Goal: Transaction & Acquisition: Purchase product/service

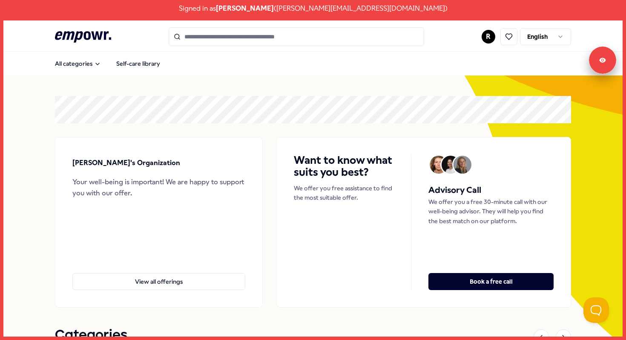
click at [540, 41] on html "Signed in as Robin Meijer ( robin+testing@empowr.nl ) .empowr-logo_svg__cls-1{f…" at bounding box center [313, 170] width 626 height 340
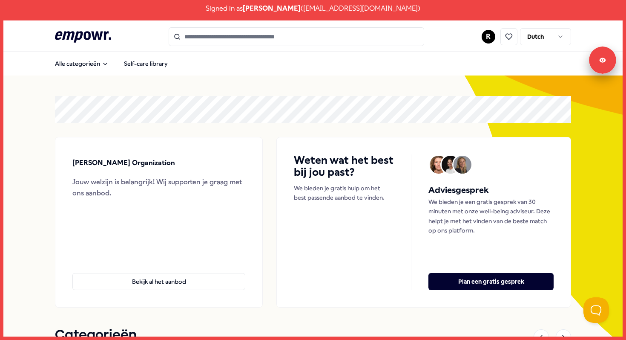
click at [268, 9] on div "Signed in as Robin Meijer ( robin+testing@empowr.nl )" at bounding box center [313, 8] width 626 height 17
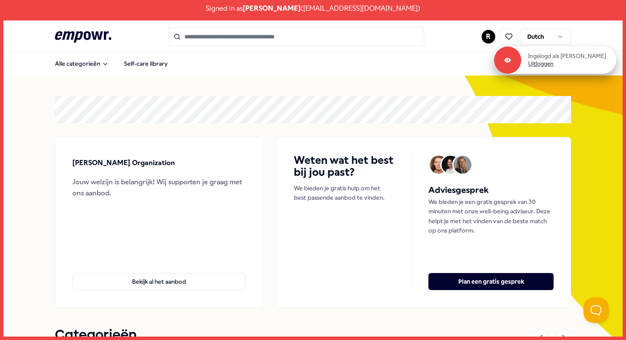
click at [554, 65] on link "Uitloggen" at bounding box center [541, 64] width 26 height 8
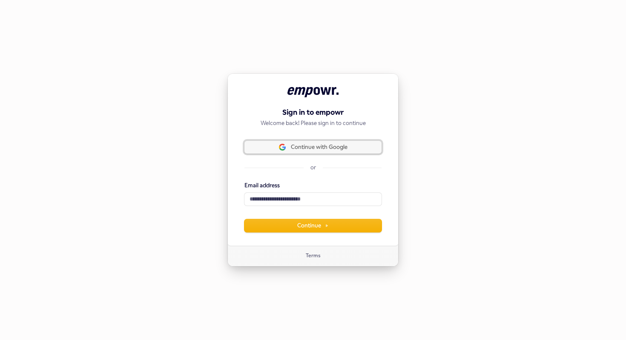
click at [329, 147] on span "Continue with Google" at bounding box center [319, 147] width 57 height 8
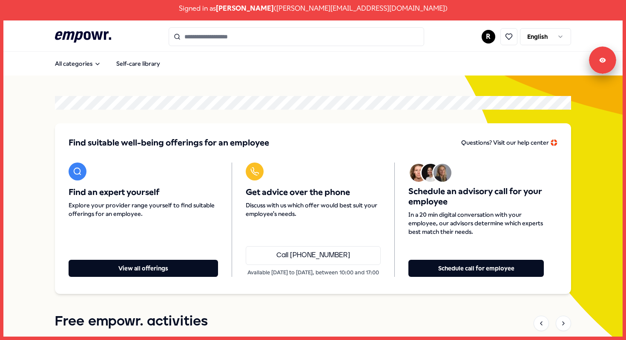
click at [536, 30] on html "Signed in as Robin Meijer ( robin+testing@empowr.nl ) .empowr-logo_svg__cls-1{f…" at bounding box center [313, 170] width 626 height 340
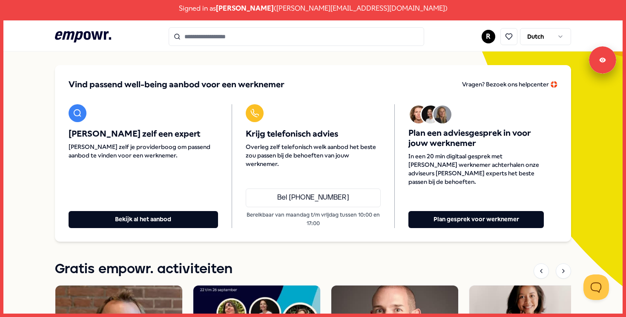
scroll to position [68, 0]
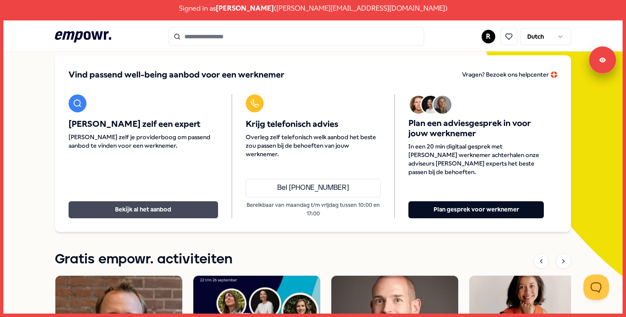
click at [156, 213] on button "Bekijk al het aanbod" at bounding box center [144, 210] width 150 height 17
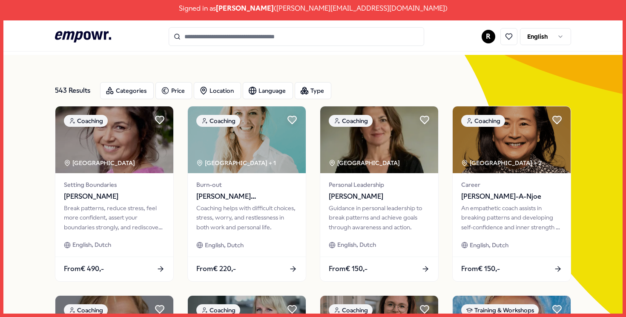
scroll to position [20, 0]
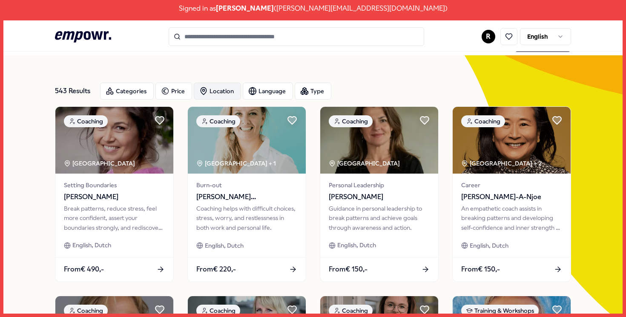
click at [223, 87] on div "Location" at bounding box center [217, 91] width 47 height 17
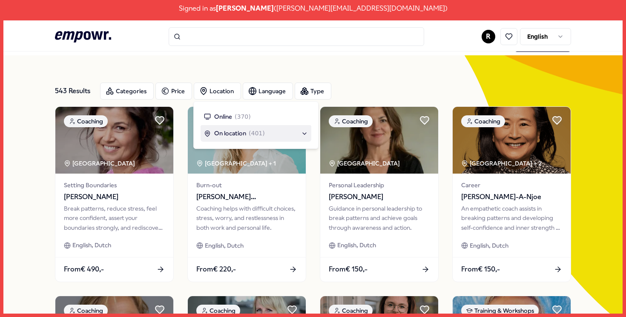
click at [232, 127] on div "On location ( 401 )" at bounding box center [256, 133] width 111 height 16
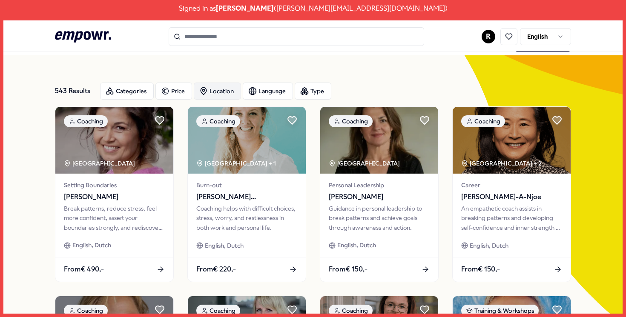
click at [219, 86] on div "Location" at bounding box center [217, 91] width 47 height 17
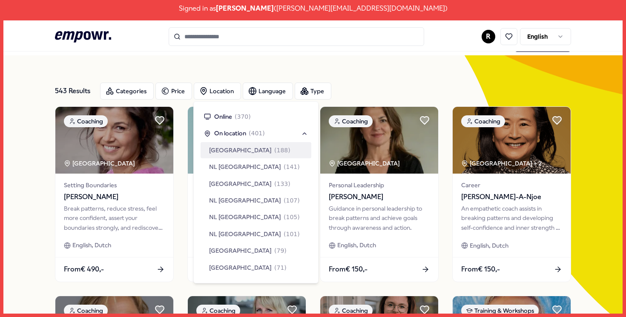
click at [250, 147] on span "Amsterdam Region" at bounding box center [240, 150] width 63 height 9
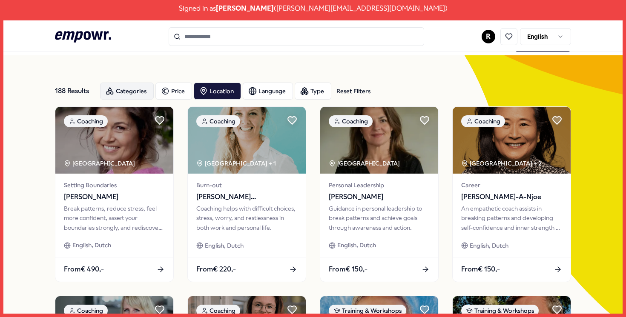
click at [136, 85] on div "Categories" at bounding box center [127, 91] width 54 height 17
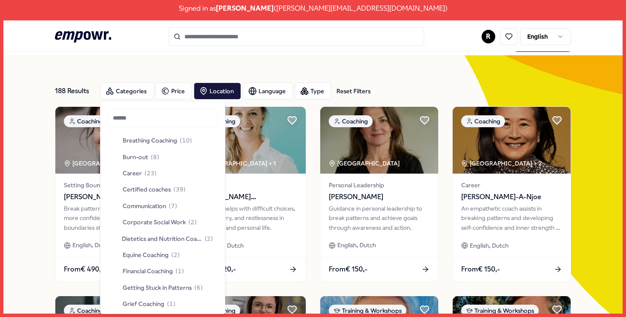
scroll to position [57, 0]
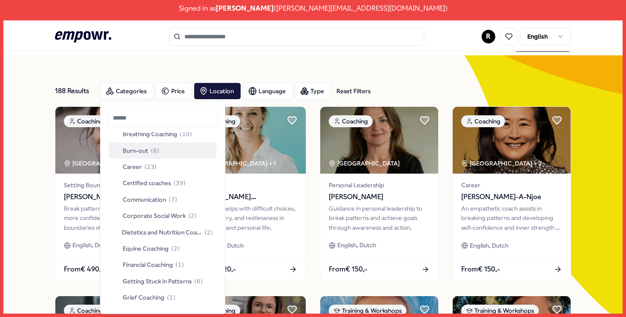
click at [557, 33] on html "Signed in as Robin Meijer ( robin+testing@empowr.nl ) .empowr-logo_svg__cls-1{f…" at bounding box center [313, 158] width 626 height 317
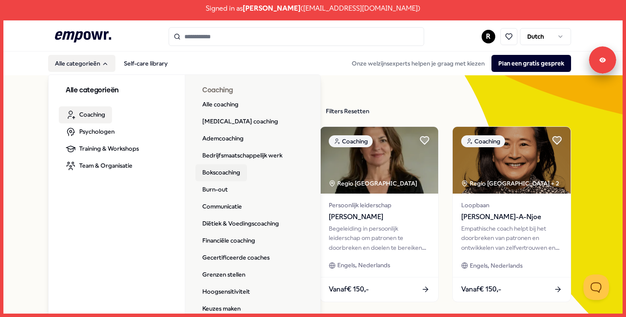
click at [226, 181] on link "Bokscoaching" at bounding box center [222, 172] width 52 height 17
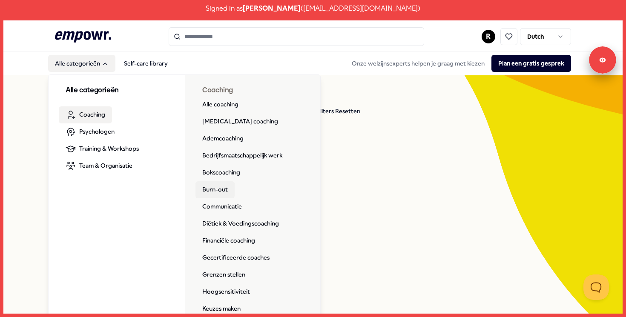
click at [229, 187] on link "Burn-out" at bounding box center [215, 190] width 39 height 17
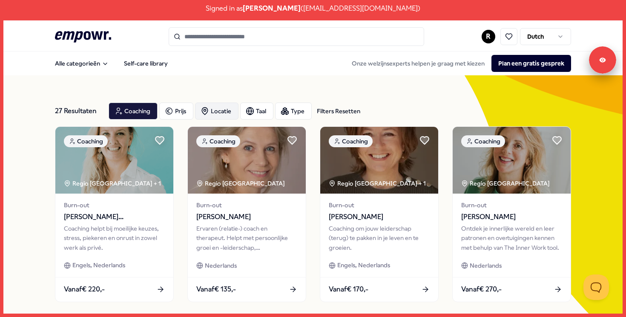
click at [213, 118] on div "Locatie" at bounding box center [216, 111] width 43 height 17
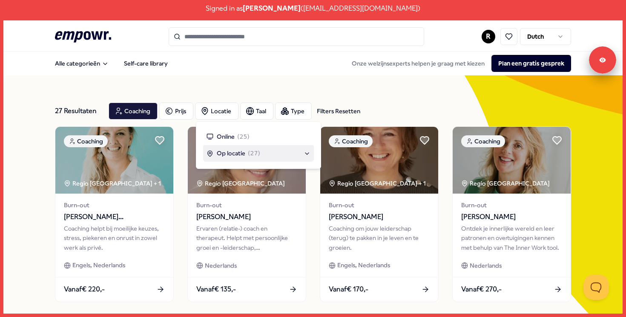
click at [231, 153] on span "Op locatie" at bounding box center [231, 153] width 29 height 9
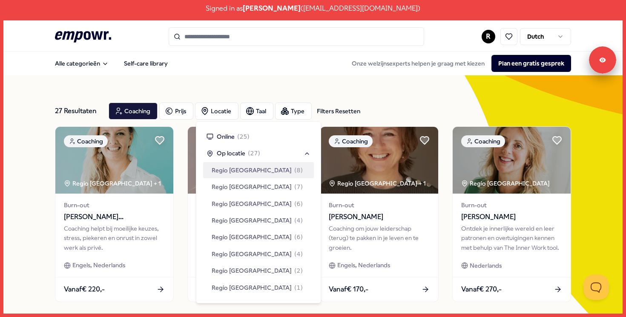
click at [239, 171] on span "Regio Amsterdam" at bounding box center [252, 170] width 80 height 9
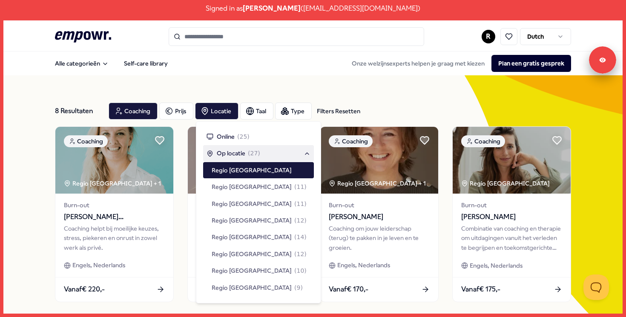
click at [221, 84] on div "8 Resultaten Filters Resetten Coaching Prijs Locatie Taal Type Filters Resetten…" at bounding box center [313, 310] width 516 height 471
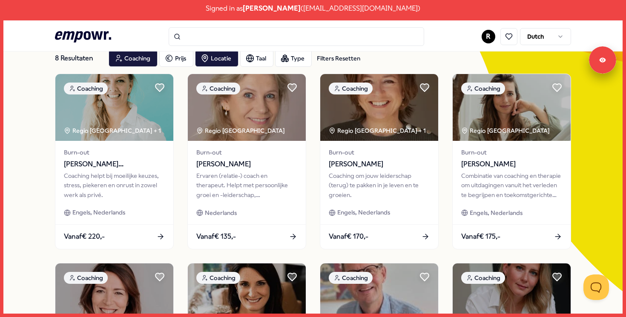
scroll to position [56, 0]
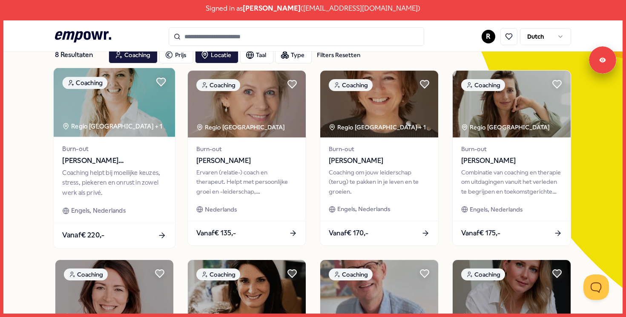
click at [140, 88] on img at bounding box center [114, 102] width 121 height 69
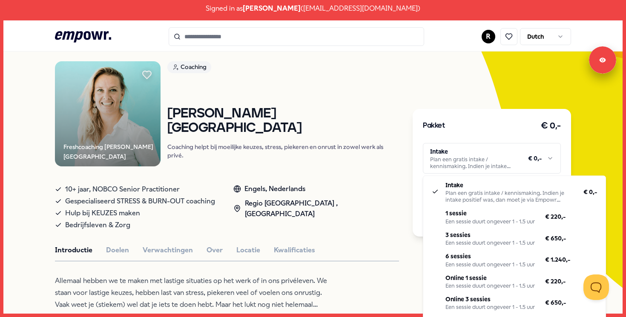
click at [505, 159] on html "Signed in as Robin Meijer ( robin+testing@empowr.nl ) .empowr-logo_svg__cls-1{f…" at bounding box center [313, 158] width 626 height 317
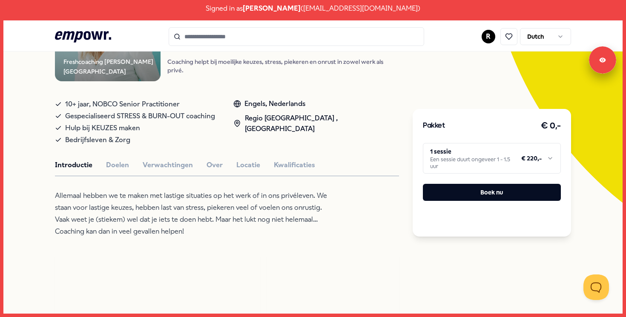
scroll to position [144, 0]
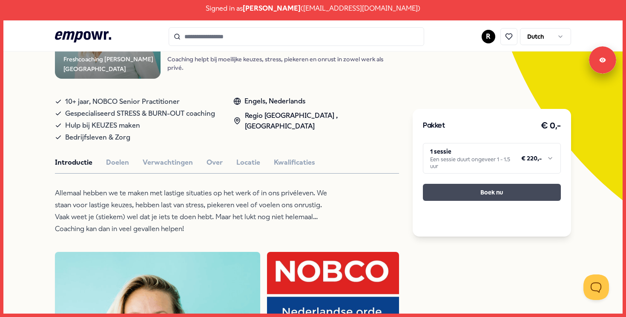
click at [473, 193] on button "Boek nu" at bounding box center [492, 192] width 138 height 17
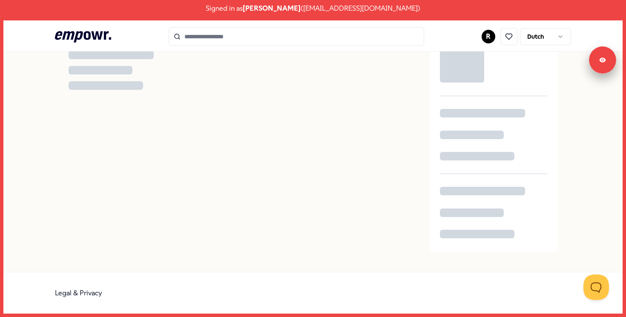
scroll to position [144, 0]
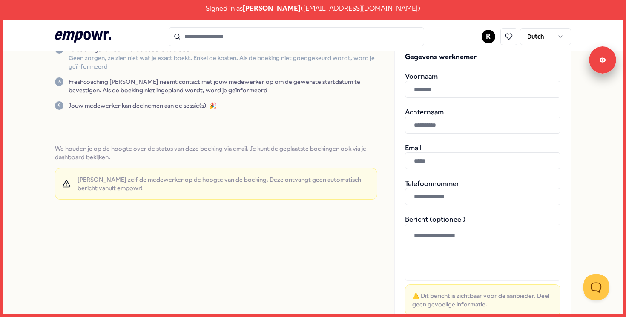
click at [439, 94] on input "text" at bounding box center [483, 89] width 156 height 17
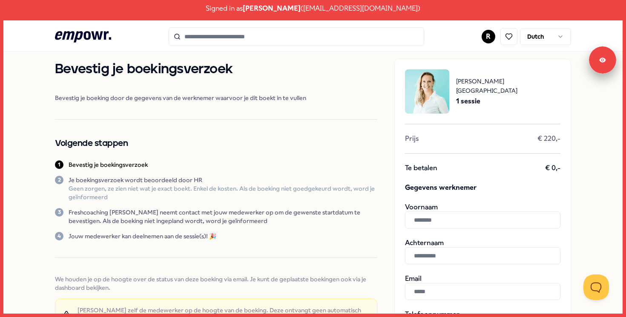
scroll to position [0, 0]
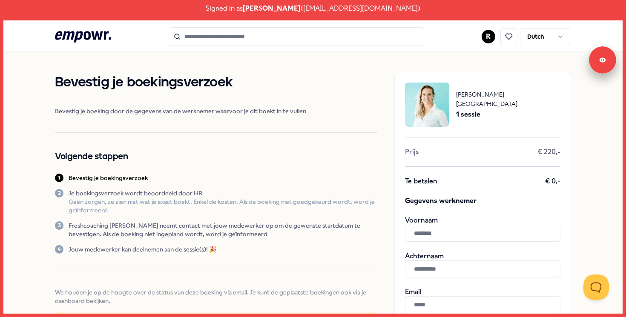
click at [90, 37] on icon at bounding box center [83, 36] width 56 height 11
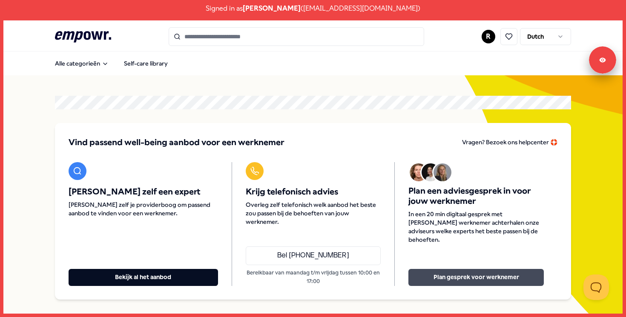
click at [453, 276] on button "Plan gesprek voor werknemer" at bounding box center [477, 277] width 136 height 17
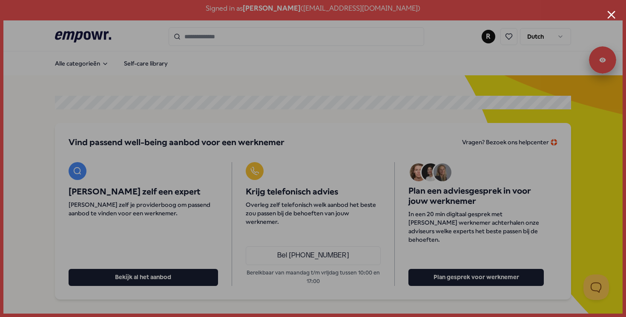
click at [611, 16] on button "Close modal" at bounding box center [612, 15] width 8 height 8
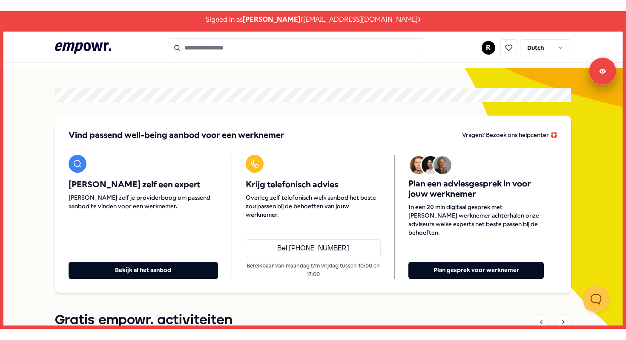
scroll to position [25, 0]
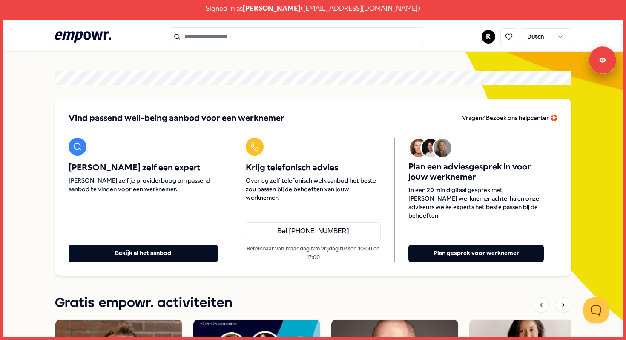
click at [490, 38] on html "Signed in as Robin Meijer ( robin+testing@empowr.nl ) .empowr-logo_svg__cls-1{f…" at bounding box center [313, 170] width 626 height 340
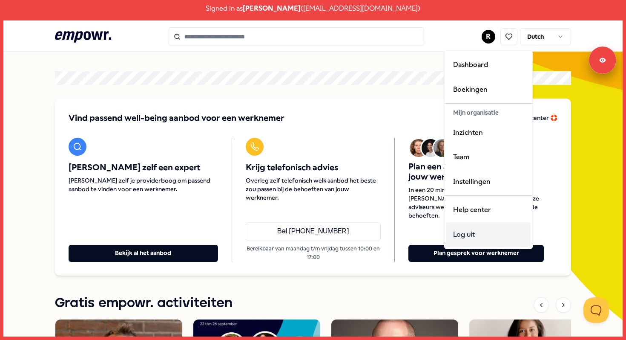
click at [473, 232] on div "Log uit" at bounding box center [489, 234] width 84 height 25
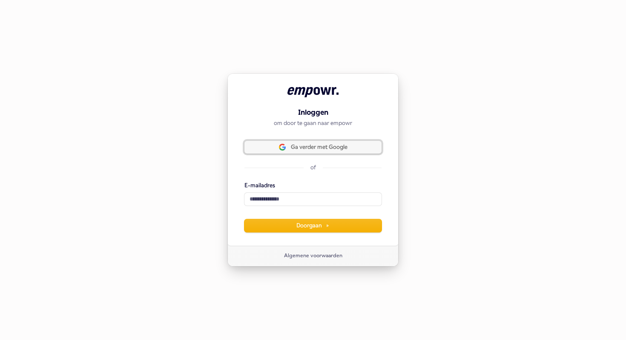
click at [310, 149] on span "Ga verder met Google" at bounding box center [319, 147] width 57 height 8
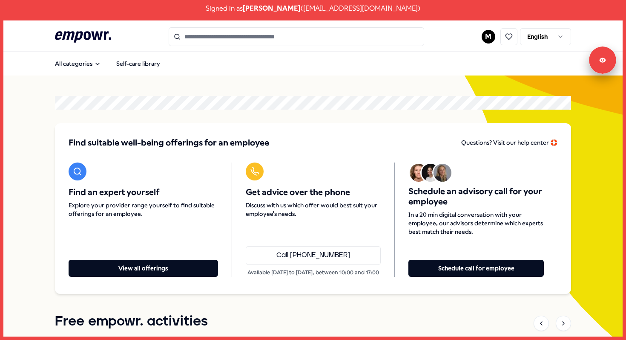
click at [550, 35] on html "Signed in as [PERSON_NAME] ( [EMAIL_ADDRESS][DOMAIN_NAME] ) .empowr-logo_svg__c…" at bounding box center [313, 170] width 626 height 340
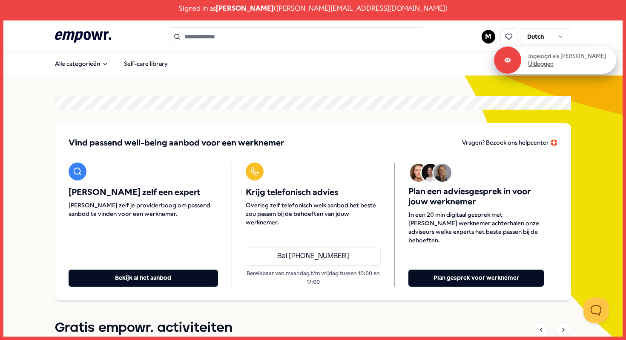
click at [548, 66] on link "Uitloggen" at bounding box center [541, 64] width 26 height 8
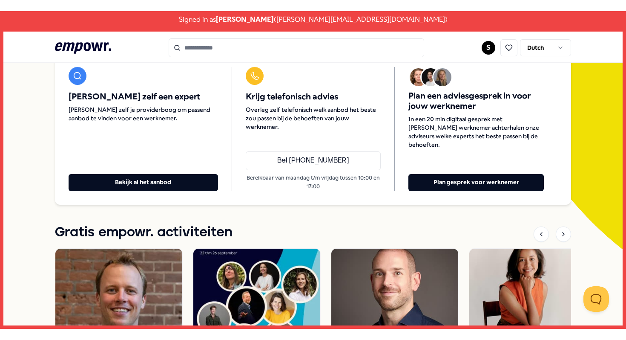
scroll to position [104, 0]
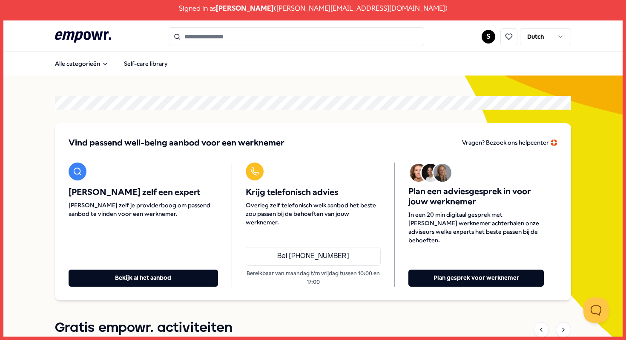
click at [489, 41] on html "Signed in as [PERSON_NAME] ( [PERSON_NAME][EMAIL_ADDRESS][DOMAIN_NAME] ) .empow…" at bounding box center [313, 170] width 626 height 340
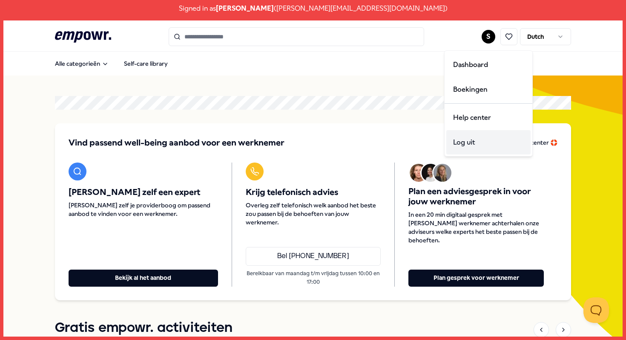
click at [475, 144] on div "Log uit" at bounding box center [489, 142] width 84 height 25
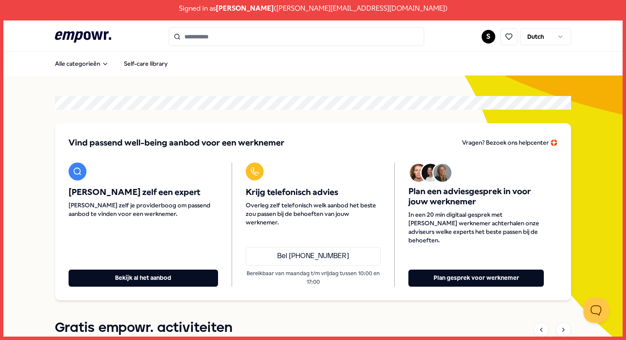
click at [487, 34] on html "Signed in as [PERSON_NAME] ( [PERSON_NAME][EMAIL_ADDRESS][DOMAIN_NAME] ) .empow…" at bounding box center [313, 170] width 626 height 340
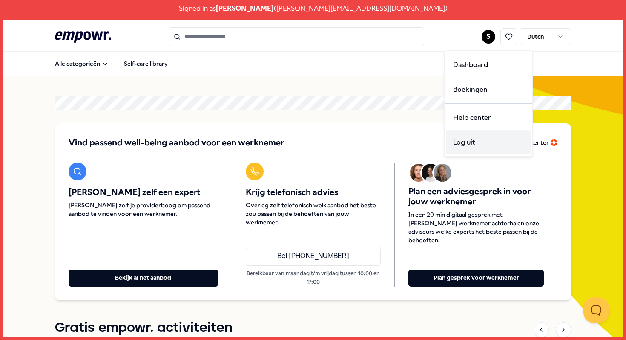
click at [462, 145] on div "Log uit" at bounding box center [489, 142] width 84 height 25
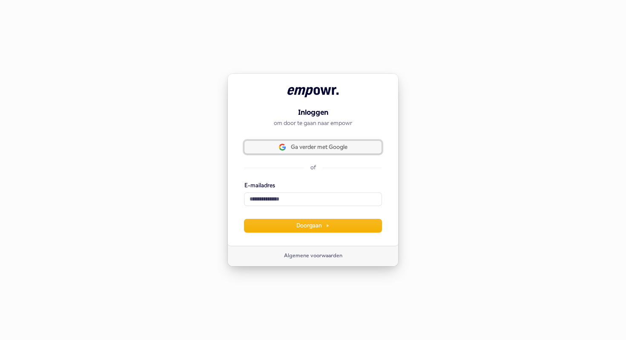
click at [291, 148] on span "Ga verder met Google" at bounding box center [319, 147] width 57 height 8
